Goal: Information Seeking & Learning: Find specific page/section

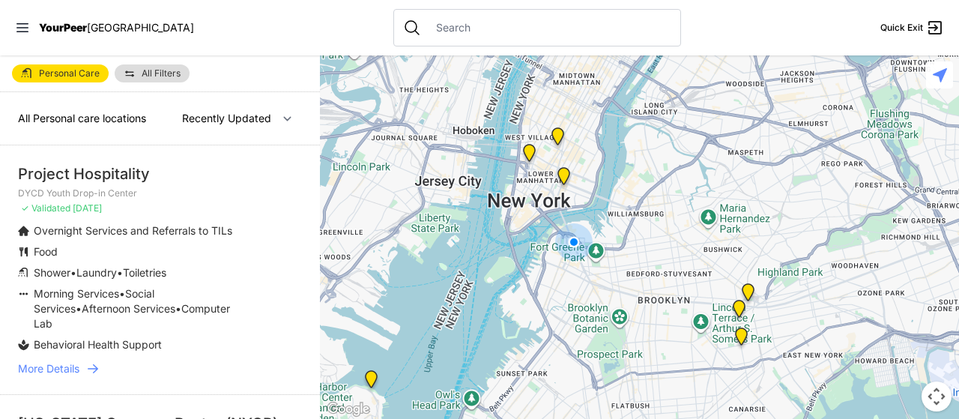
select select "nearby"
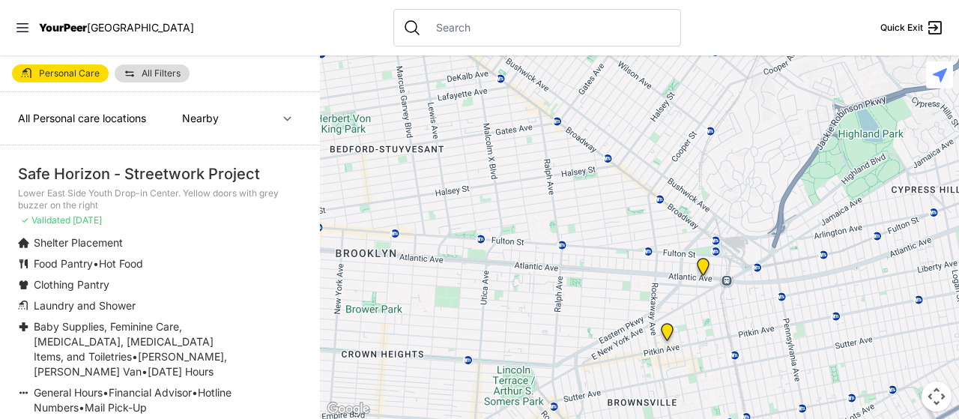
drag, startPoint x: 795, startPoint y: 341, endPoint x: 673, endPoint y: 319, distance: 124.7
click at [673, 319] on div at bounding box center [639, 236] width 639 height 363
click at [706, 262] on img "The Gathering Place Drop-in Center" at bounding box center [703, 270] width 19 height 24
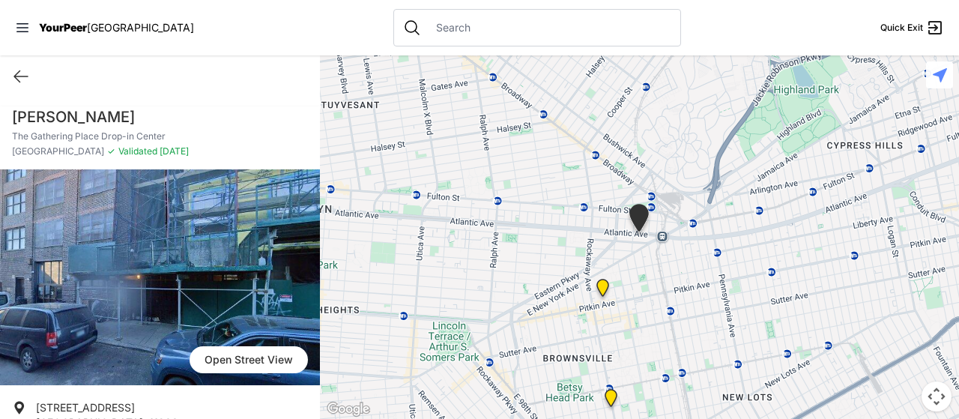
click at [605, 287] on img "Continuous Access Adult Drop-In (CADI)" at bounding box center [602, 291] width 19 height 24
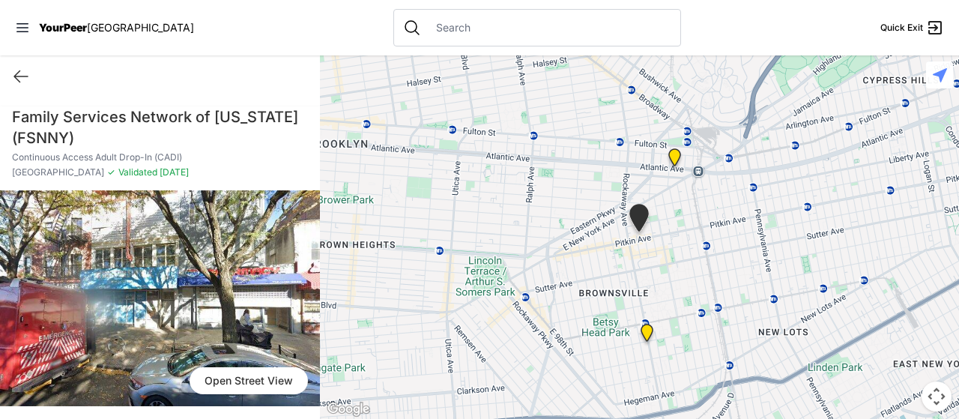
click at [670, 158] on img "The Gathering Place Drop-in Center" at bounding box center [674, 160] width 19 height 24
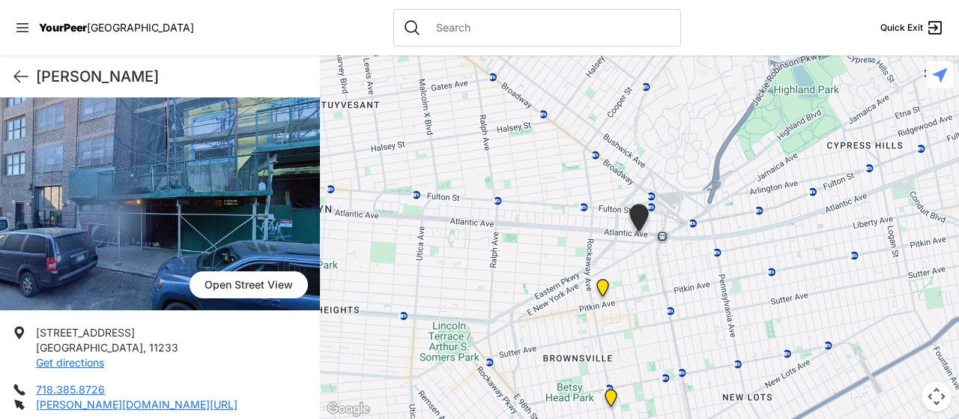
scroll to position [225, 0]
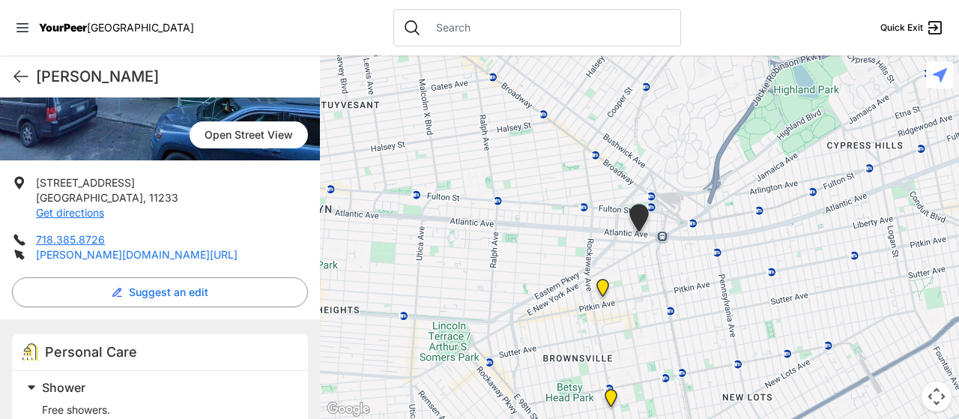
click at [130, 255] on link "[PERSON_NAME][DOMAIN_NAME][URL]" at bounding box center [136, 254] width 201 height 13
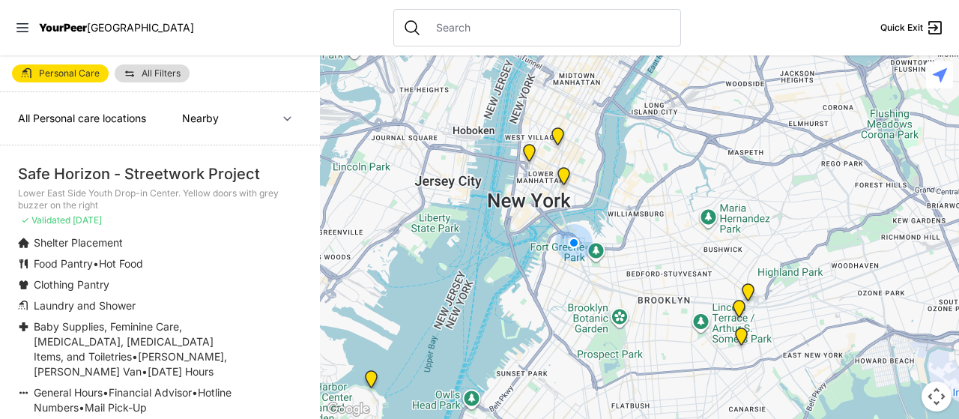
select select "recentlyUpdated"
